Goal: Task Accomplishment & Management: Complete application form

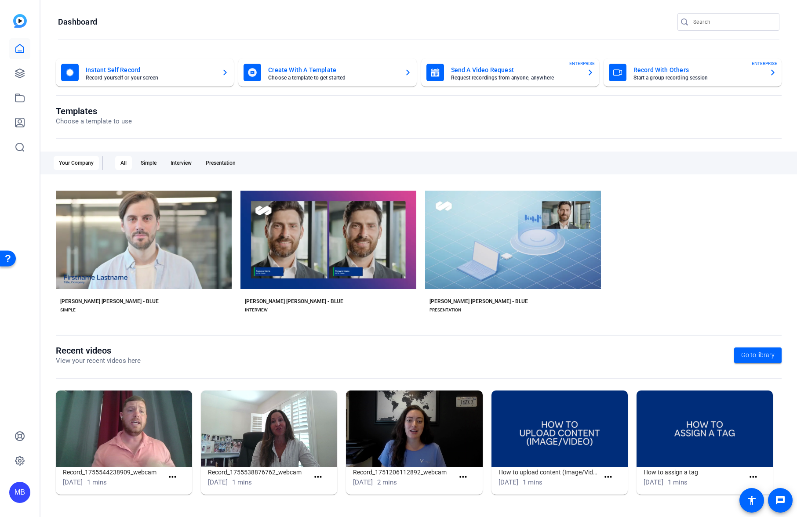
click at [8, 76] on div "MB" at bounding box center [20, 258] width 40 height 517
click at [13, 71] on link at bounding box center [19, 73] width 21 height 21
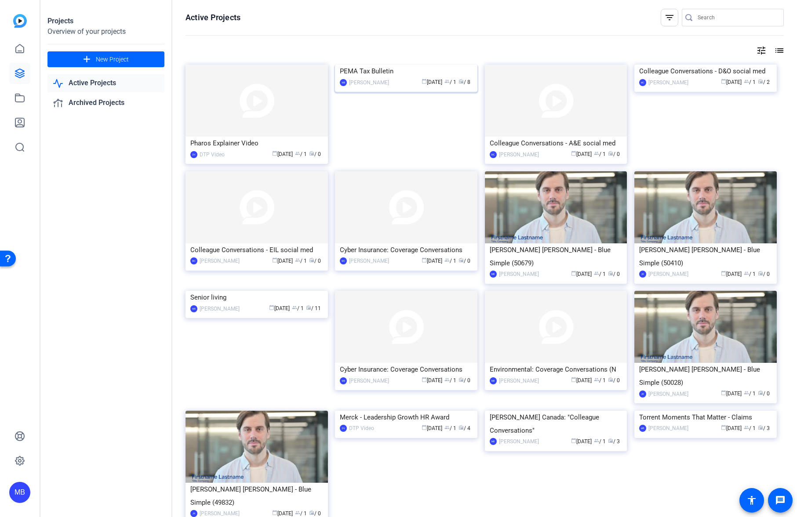
click at [391, 65] on img at bounding box center [406, 65] width 142 height 0
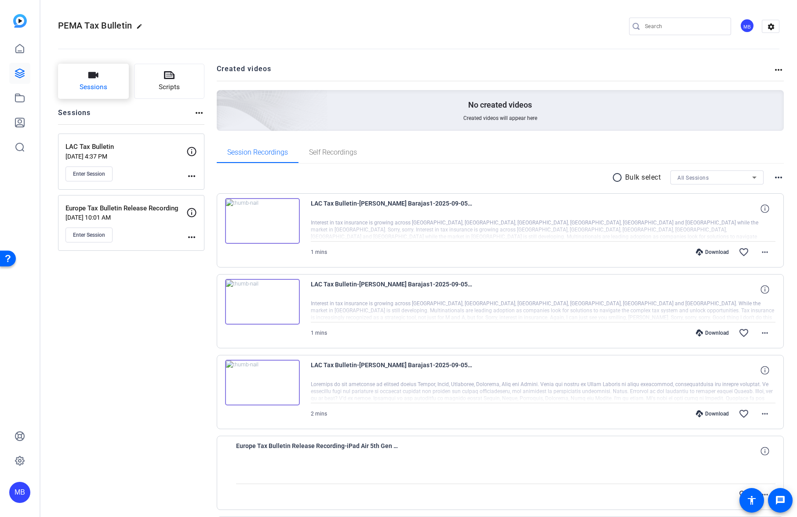
click at [102, 78] on button "Sessions" at bounding box center [93, 81] width 71 height 35
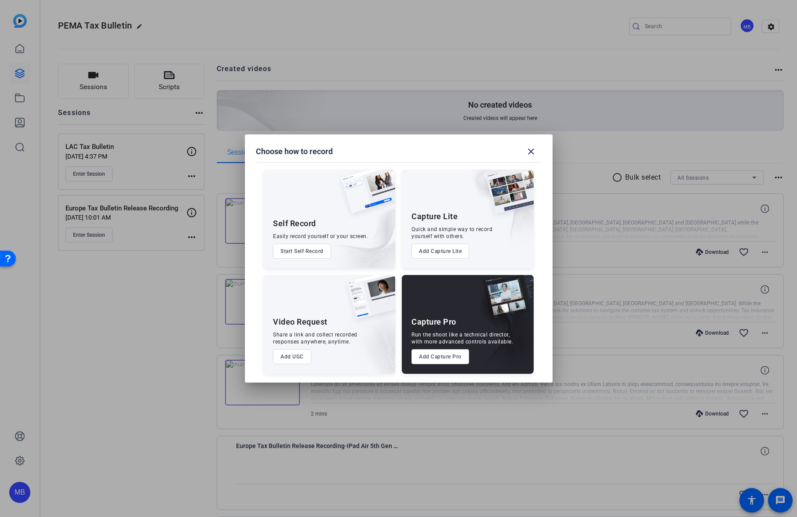
click at [296, 367] on div "Video Request Share a link and collect recorded responses anywhere, anytime. Ad…" at bounding box center [329, 324] width 132 height 99
click at [294, 359] on button "Add UGC" at bounding box center [292, 356] width 38 height 15
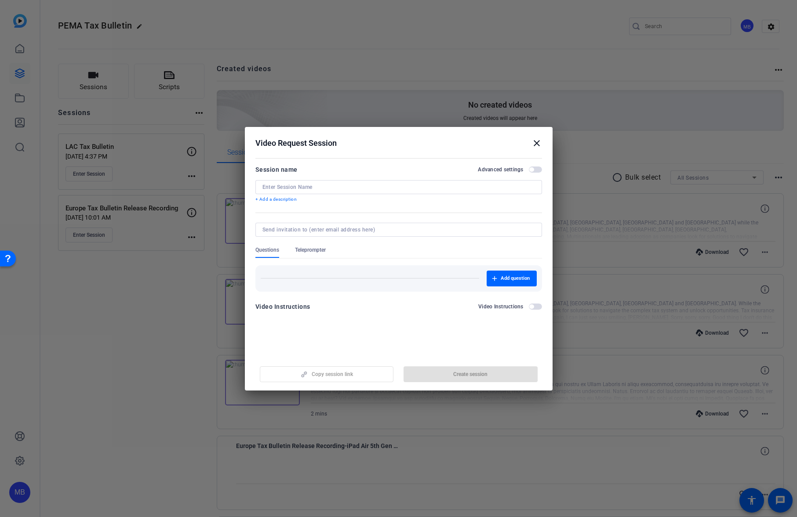
click at [350, 184] on div at bounding box center [398, 187] width 272 height 14
click at [299, 185] on input "[PERSON_NAME]" at bounding box center [398, 187] width 272 height 7
click at [300, 185] on input "[PERSON_NAME]" at bounding box center [398, 187] width 272 height 7
type input "[PERSON_NAME]"
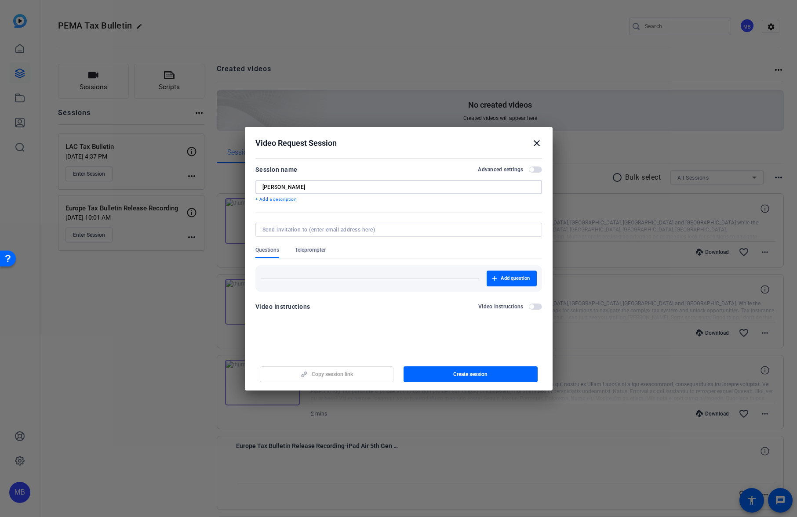
click at [311, 234] on div at bounding box center [398, 230] width 272 height 14
click at [313, 231] on input at bounding box center [396, 229] width 269 height 7
paste input "[PERSON_NAME][EMAIL_ADDRESS][PERSON_NAME][PERSON_NAME][DOMAIN_NAME]"
type input "[PERSON_NAME][EMAIL_ADDRESS][PERSON_NAME][PERSON_NAME][DOMAIN_NAME]"
drag, startPoint x: 385, startPoint y: 246, endPoint x: 398, endPoint y: 233, distance: 18.3
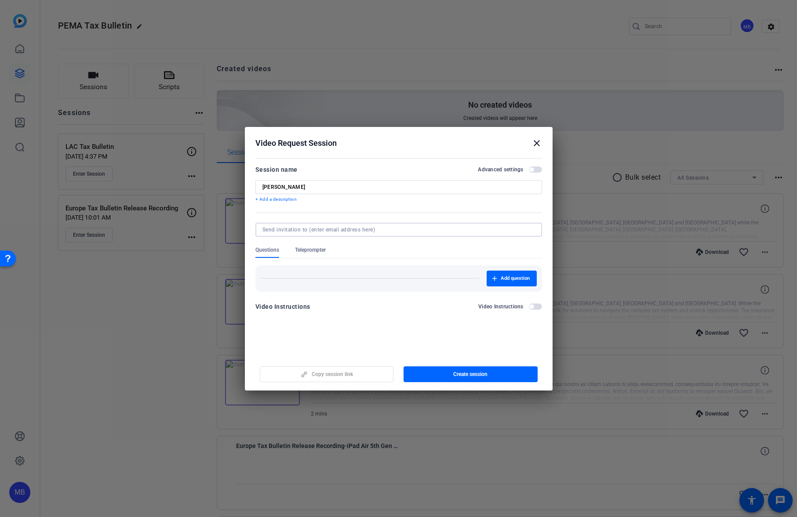
click at [386, 246] on form "Session name Advanced settings [PERSON_NAME] + Add a description Questions Tele…" at bounding box center [398, 240] width 286 height 153
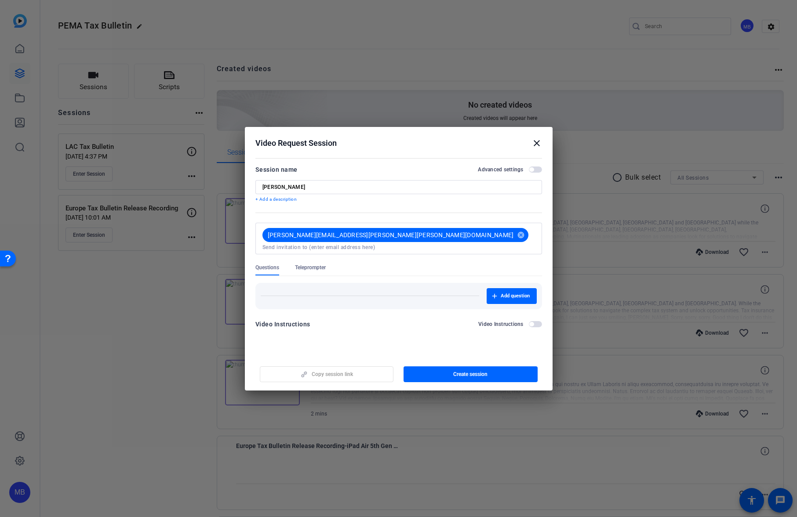
click at [405, 346] on openreel-new-create-edit-ugc-session "Video Request Session close Session name Advanced settings [PERSON_NAME] + Add …" at bounding box center [399, 259] width 308 height 264
click at [395, 264] on div "Questions Teleprompter" at bounding box center [398, 269] width 286 height 11
click at [493, 294] on icon "button" at bounding box center [494, 296] width 5 height 5
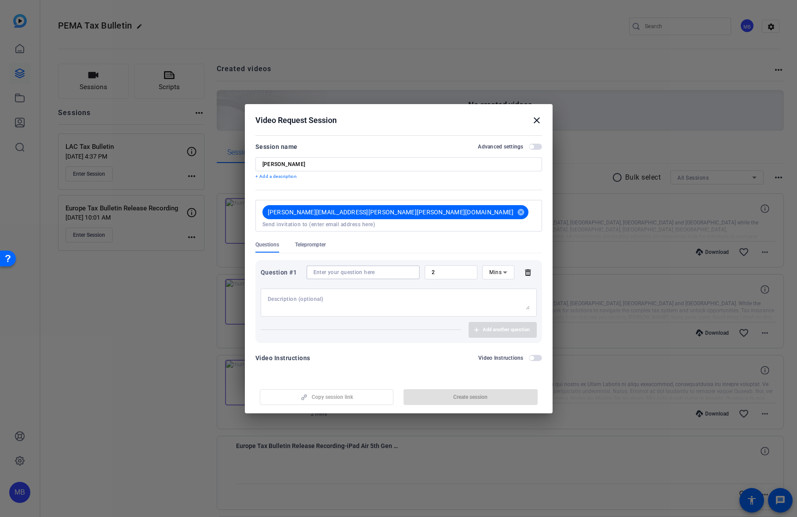
drag, startPoint x: 346, startPoint y: 268, endPoint x: 382, endPoint y: 265, distance: 36.2
click at [346, 269] on input at bounding box center [362, 272] width 99 height 7
type input "Testimony"
click at [355, 269] on input at bounding box center [362, 272] width 99 height 7
type input "Luke Testimonial"
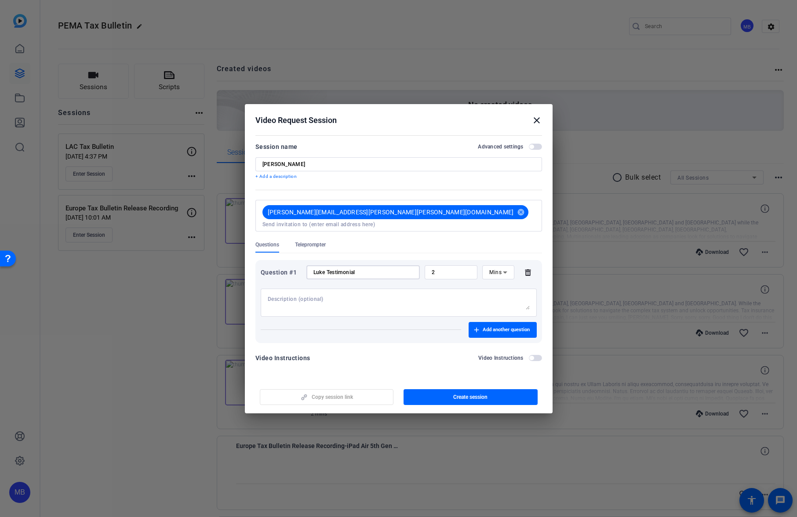
click at [453, 269] on input "2" at bounding box center [450, 272] width 39 height 7
drag, startPoint x: 433, startPoint y: 267, endPoint x: 386, endPoint y: 247, distance: 50.8
click at [395, 265] on div "Question #1 Luke Testimonial 2 Mins" at bounding box center [399, 272] width 276 height 14
type input "3"
click at [413, 339] on div "Question #1 Luke Testimonial 3 Mins Add another question" at bounding box center [398, 301] width 286 height 83
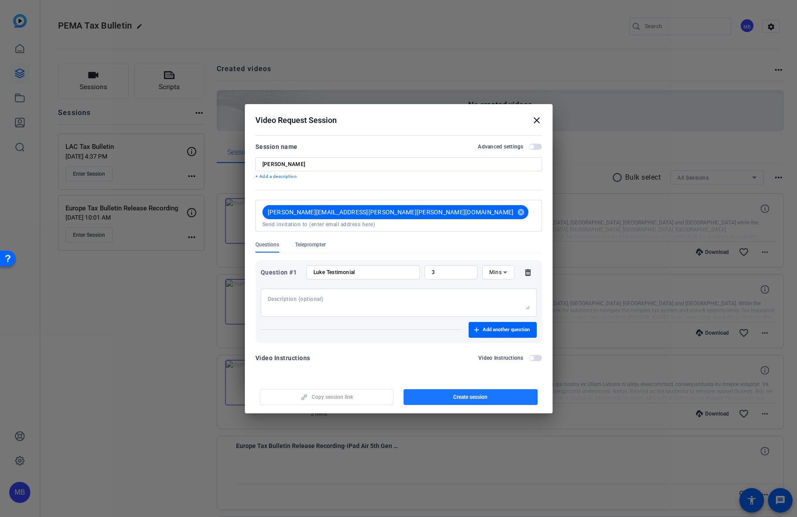
click at [478, 394] on span "Create session" at bounding box center [470, 397] width 34 height 7
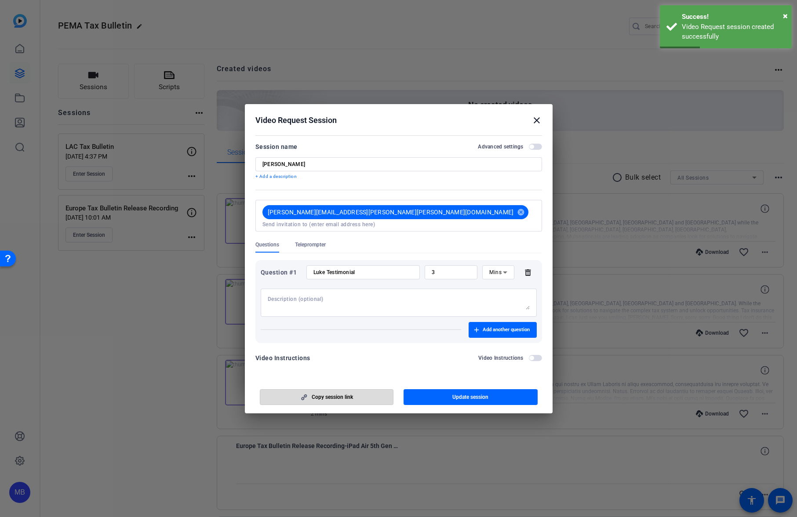
click at [345, 389] on span "button" at bounding box center [326, 397] width 133 height 21
click at [537, 121] on mat-icon "close" at bounding box center [536, 120] width 11 height 11
